Goal: Check status

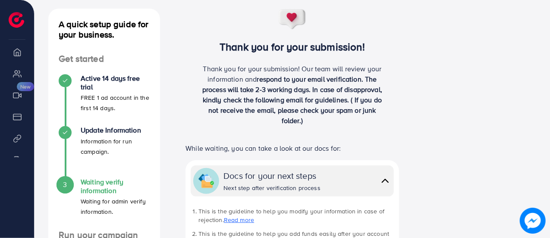
scroll to position [88, 0]
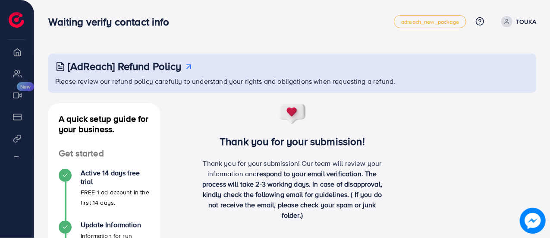
click at [323, 33] on nav "Waiting verify contact info adreach_new_package Help Center Contact Support Pla…" at bounding box center [292, 21] width 488 height 31
